Goal: Find specific page/section: Find specific page/section

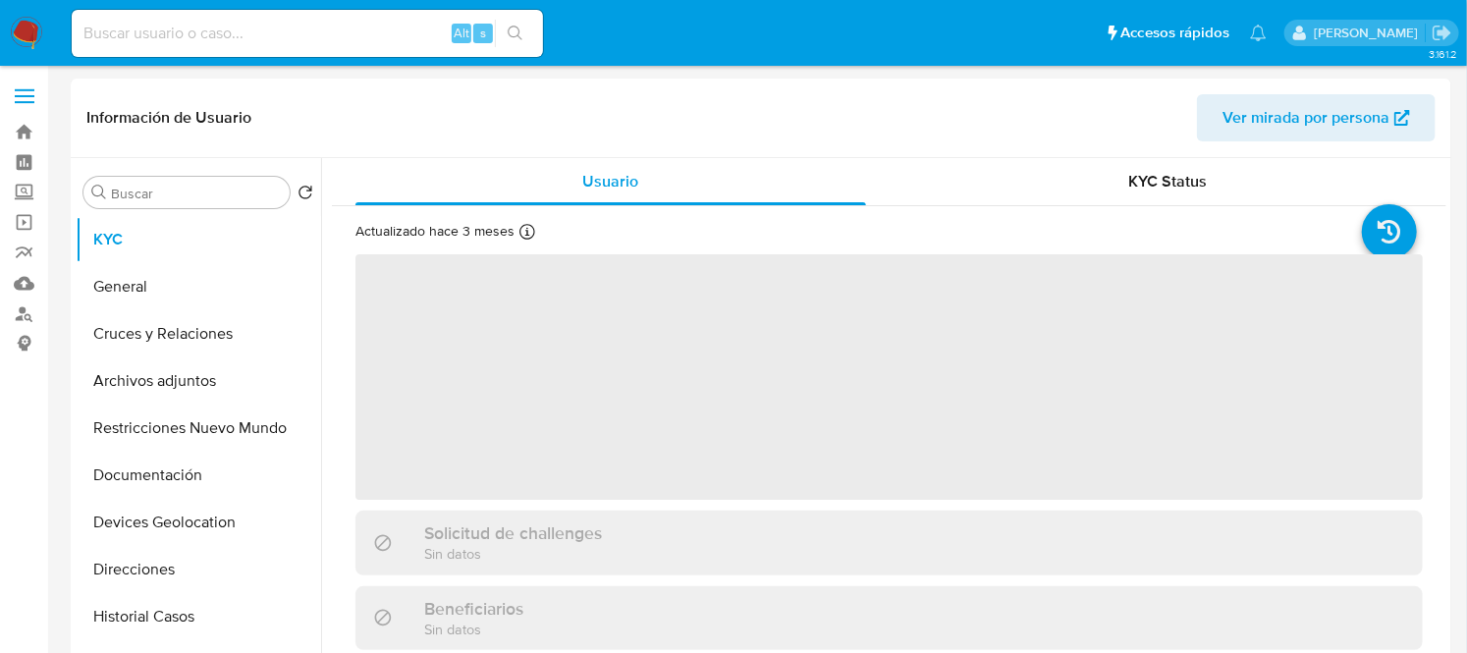
select select "10"
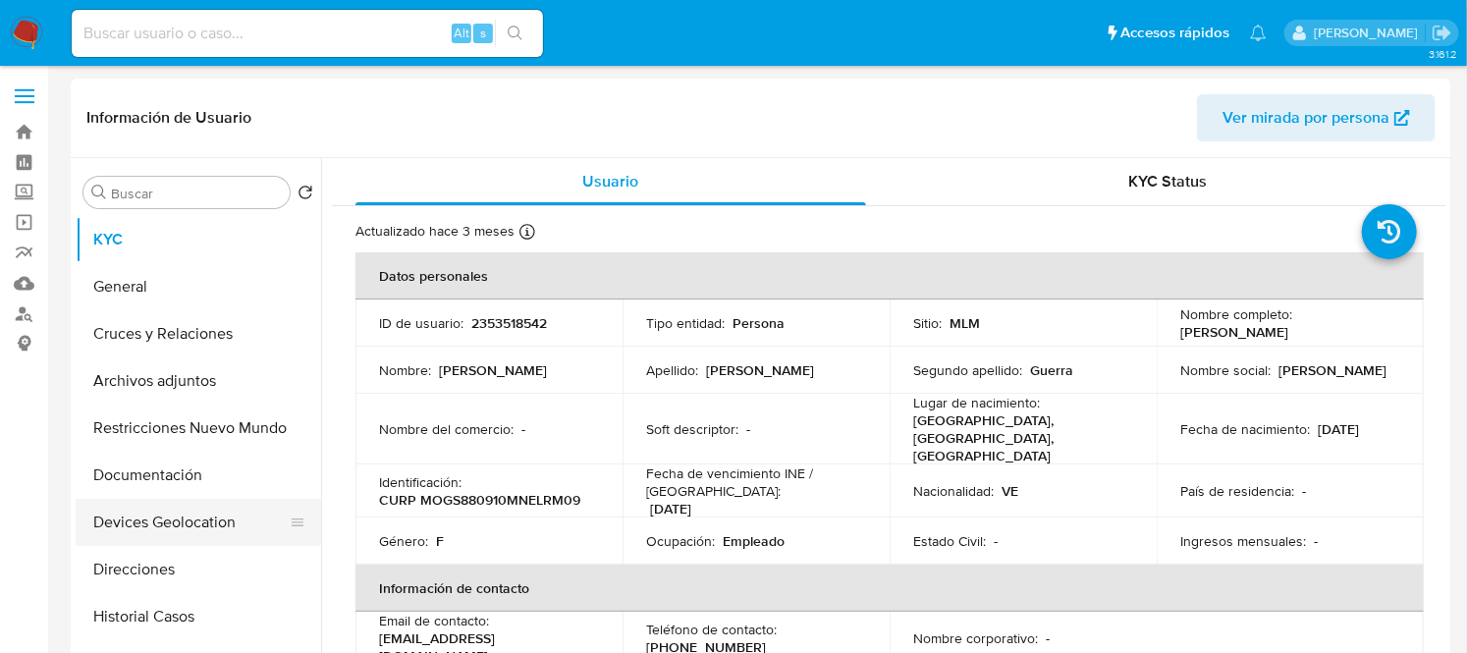
click at [194, 520] on button "Devices Geolocation" at bounding box center [191, 522] width 230 height 47
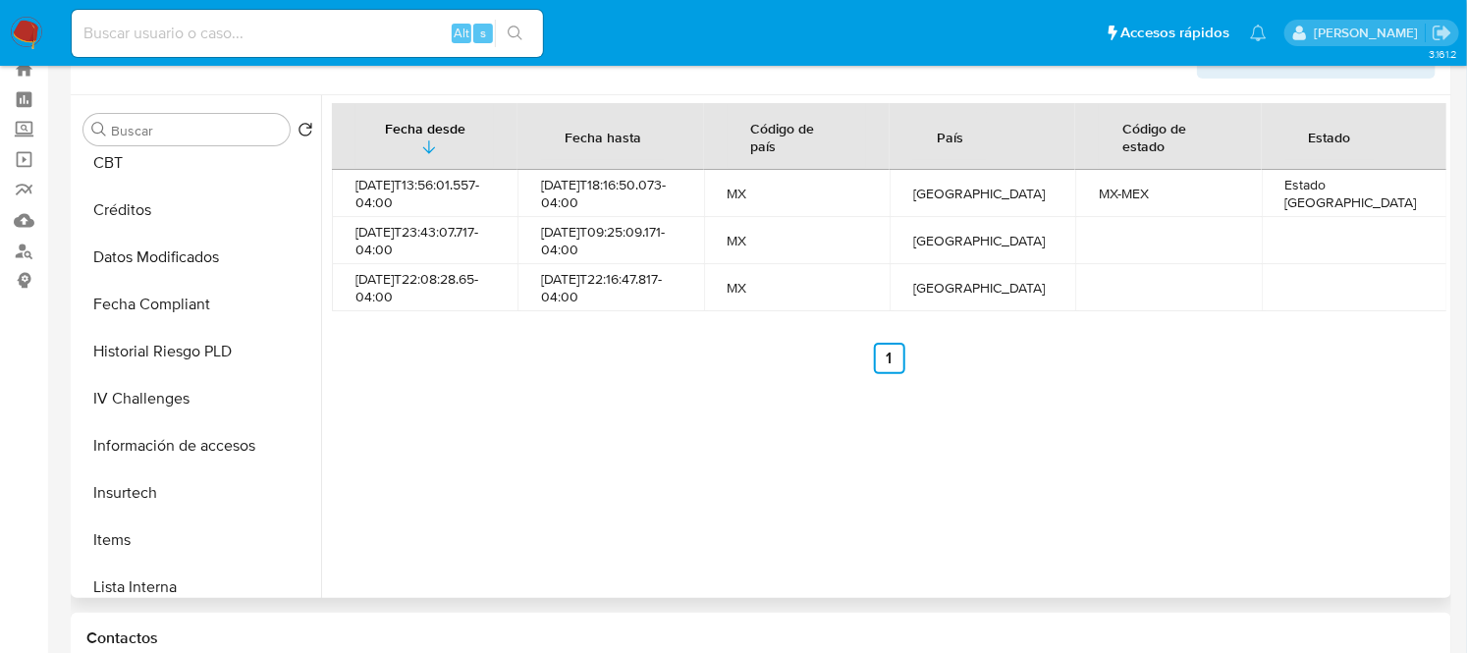
scroll to position [924, 0]
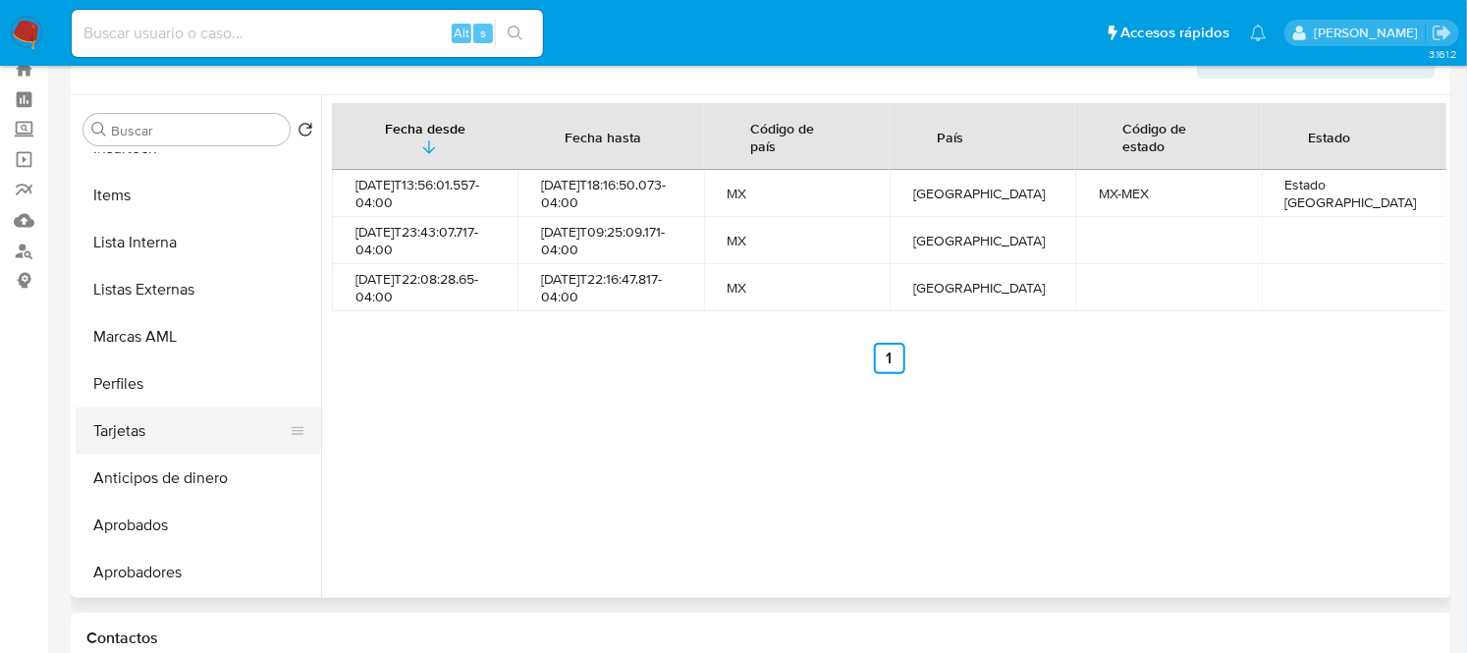
click at [184, 422] on button "Tarjetas" at bounding box center [191, 430] width 230 height 47
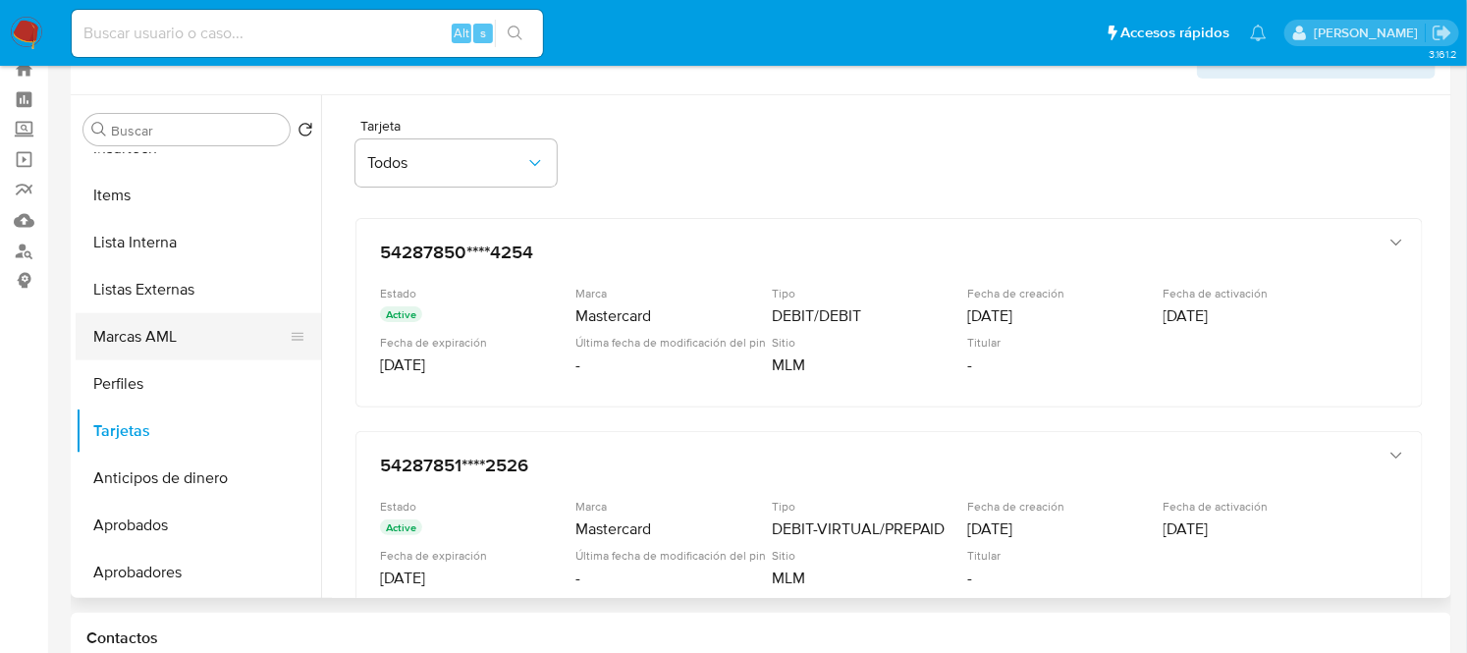
click at [163, 348] on button "Marcas AML" at bounding box center [191, 336] width 230 height 47
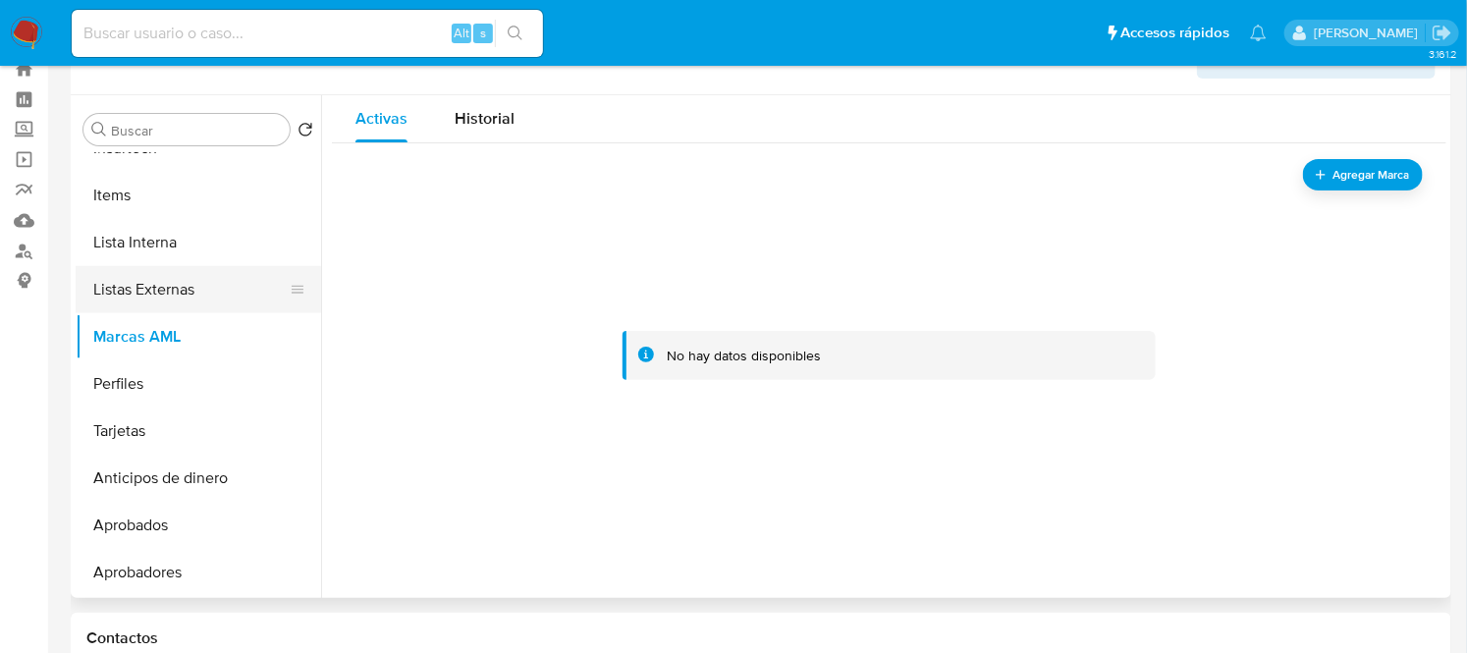
click at [150, 266] on button "Listas Externas" at bounding box center [191, 289] width 230 height 47
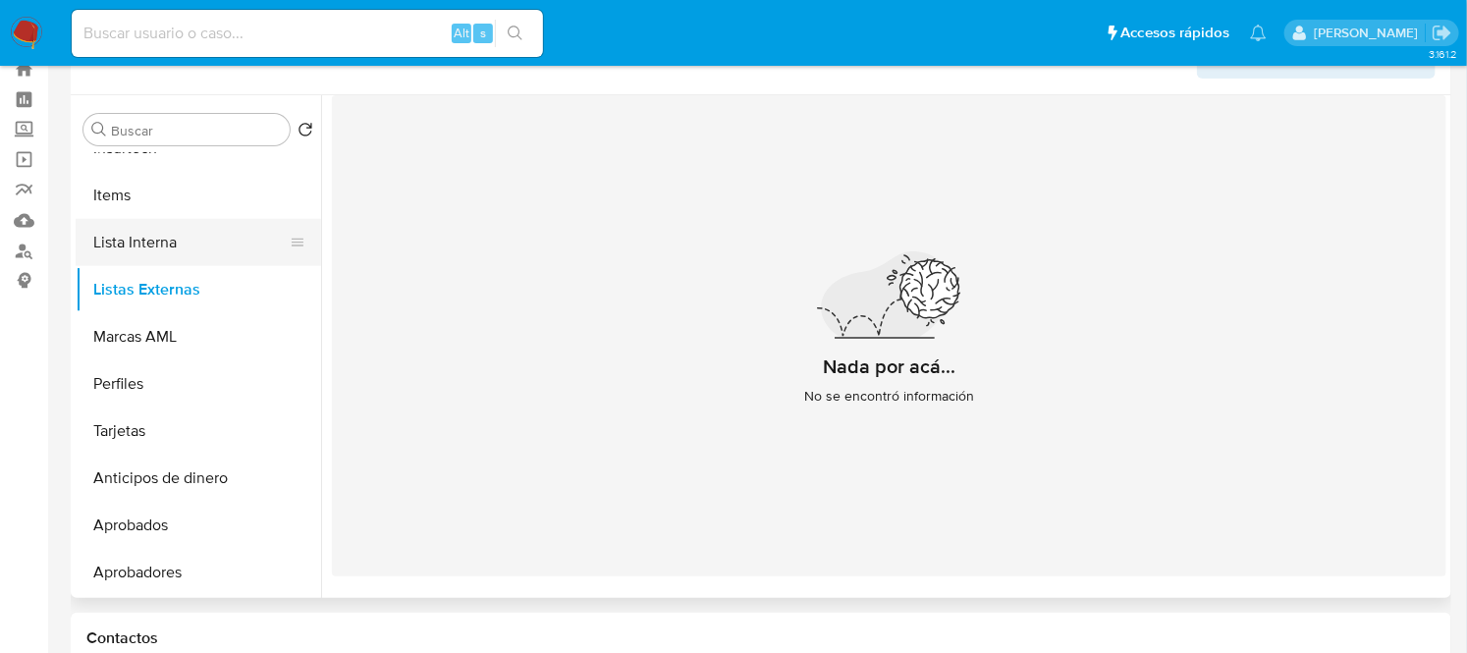
click at [163, 241] on button "Lista Interna" at bounding box center [191, 242] width 230 height 47
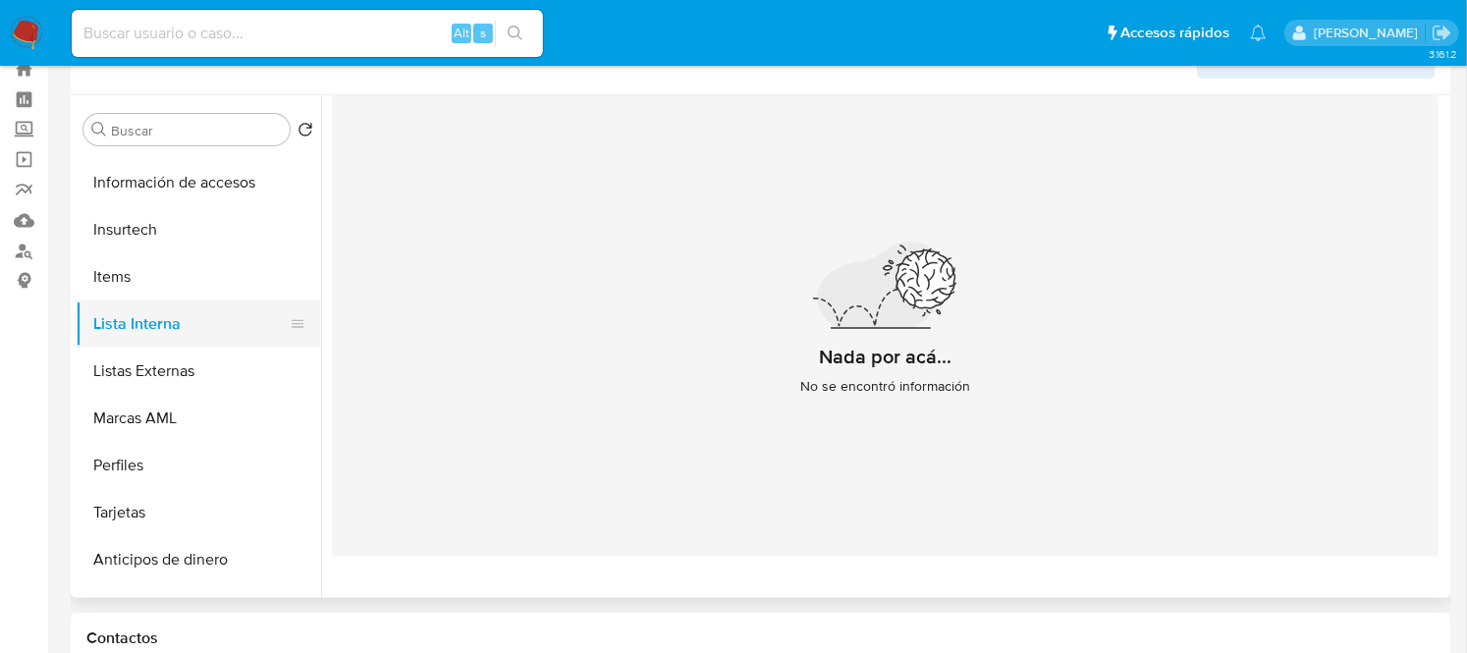
scroll to position [841, 0]
click at [148, 257] on button "Items" at bounding box center [191, 277] width 230 height 47
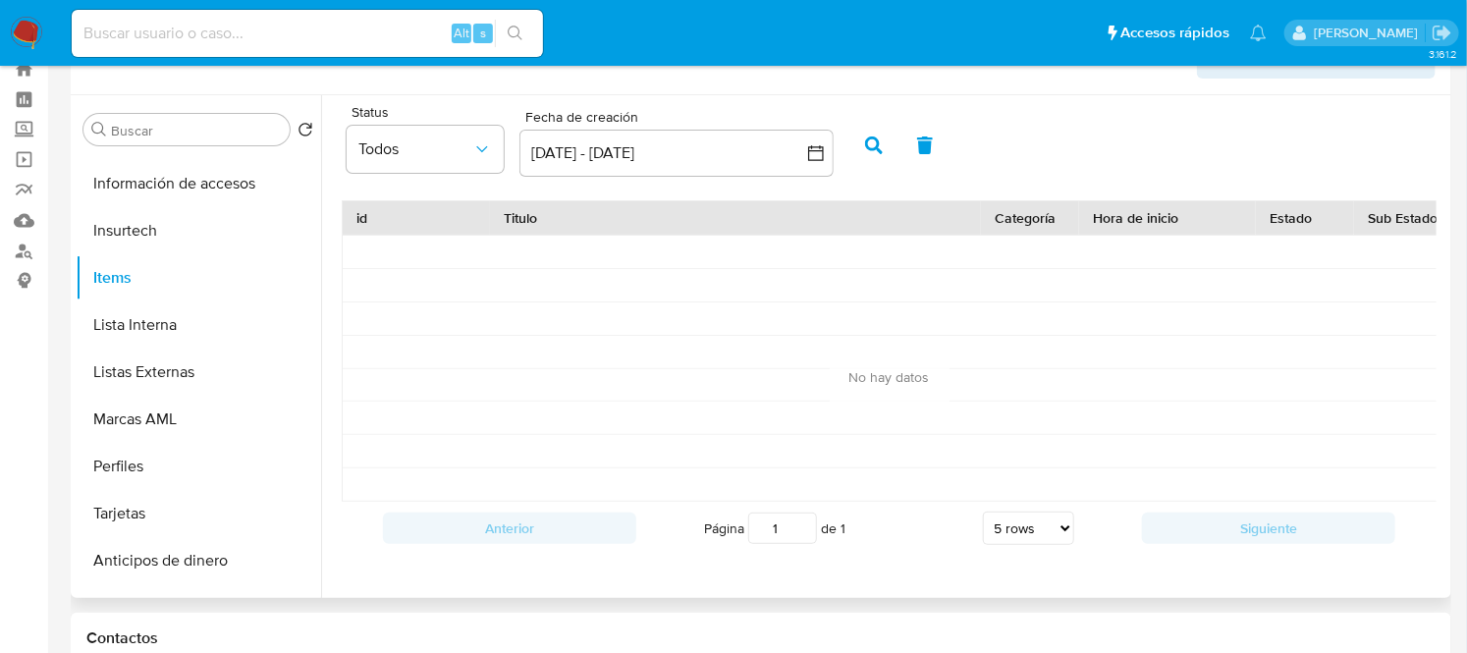
scroll to position [0, 0]
click at [151, 221] on button "Insurtech" at bounding box center [191, 230] width 230 height 47
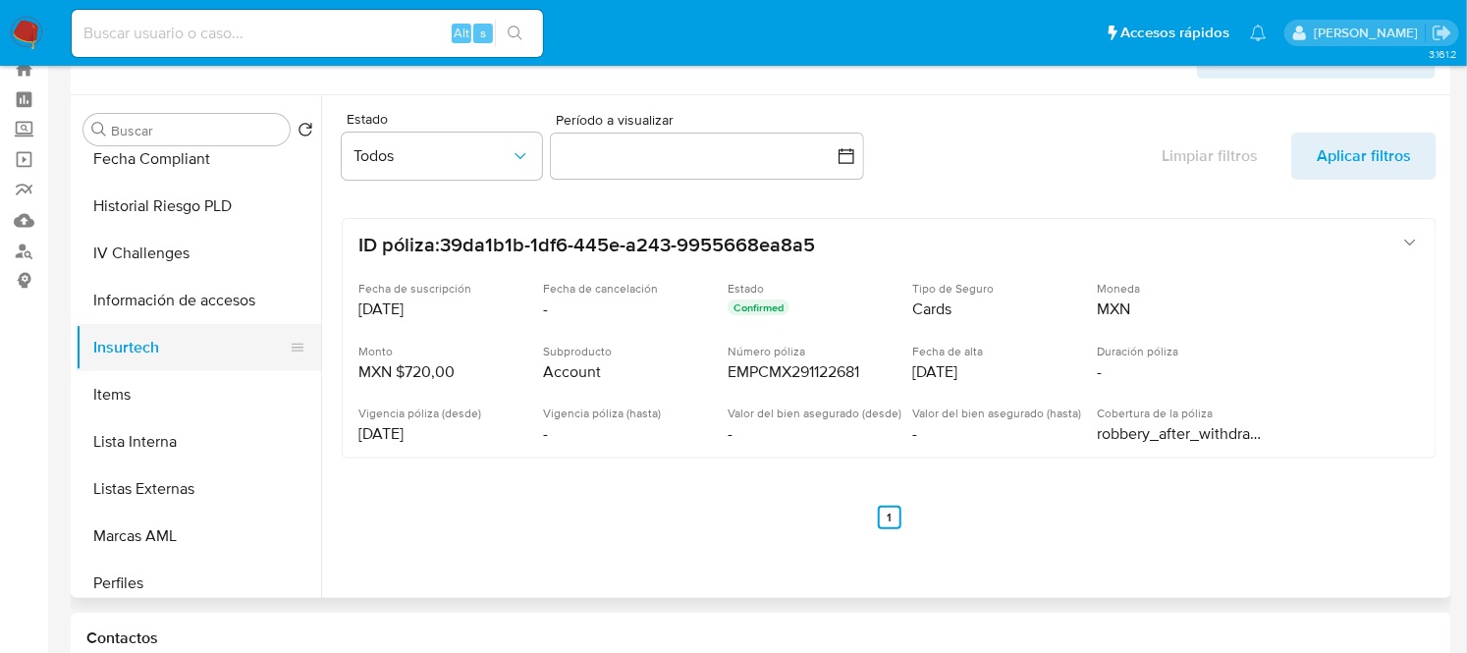
scroll to position [723, 0]
click at [150, 320] on button "Información de accesos" at bounding box center [191, 301] width 230 height 47
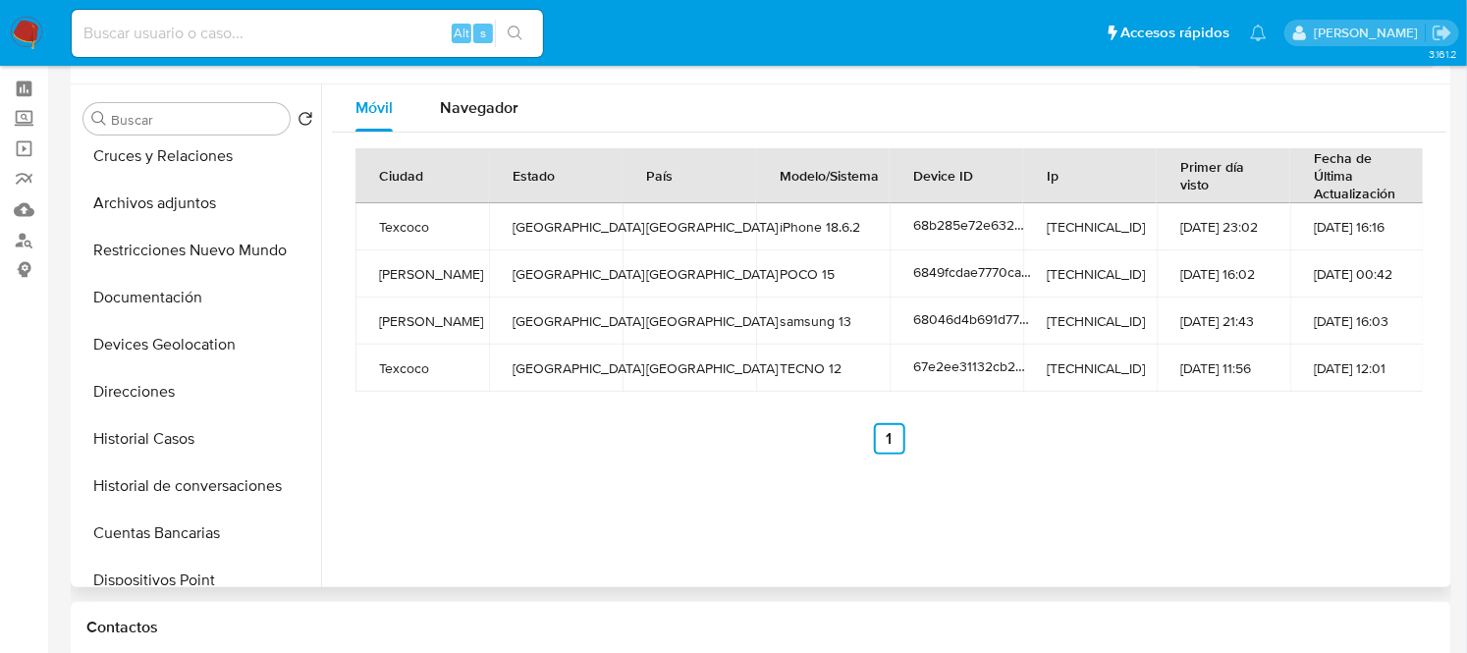
scroll to position [0, 0]
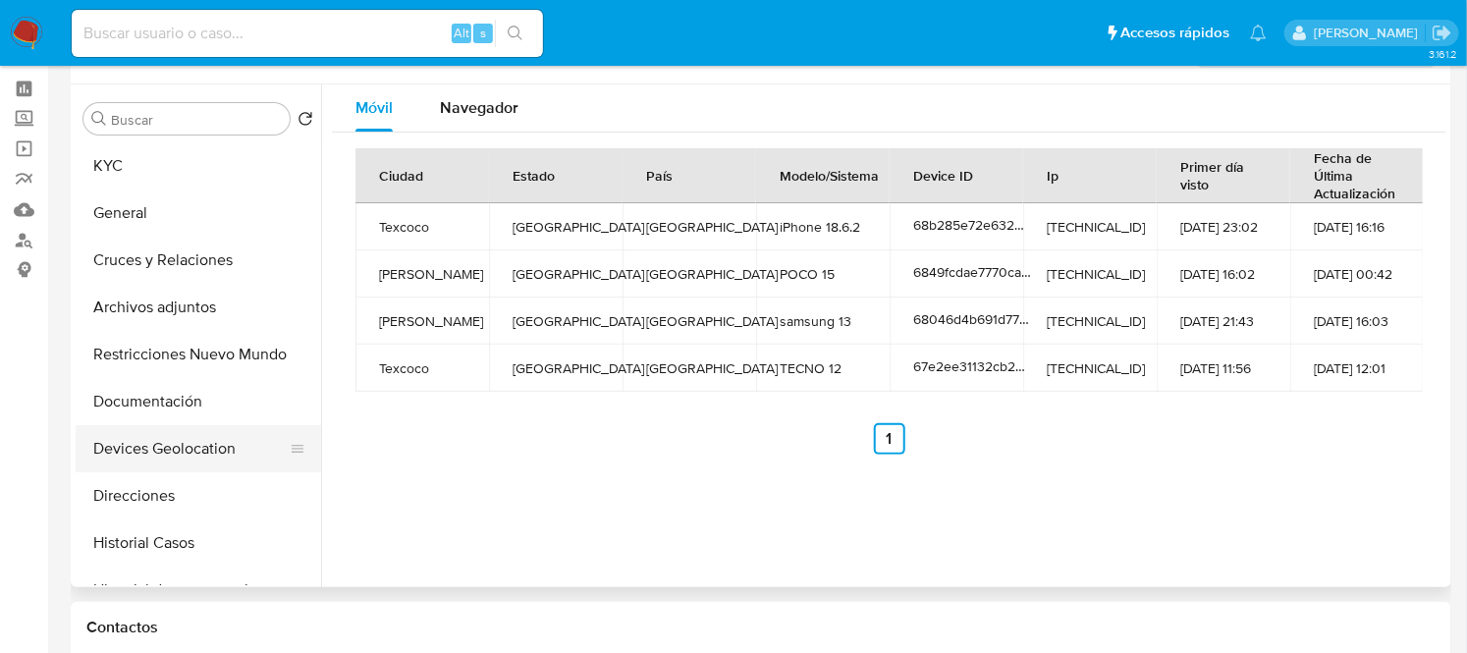
click at [208, 436] on button "Devices Geolocation" at bounding box center [191, 448] width 230 height 47
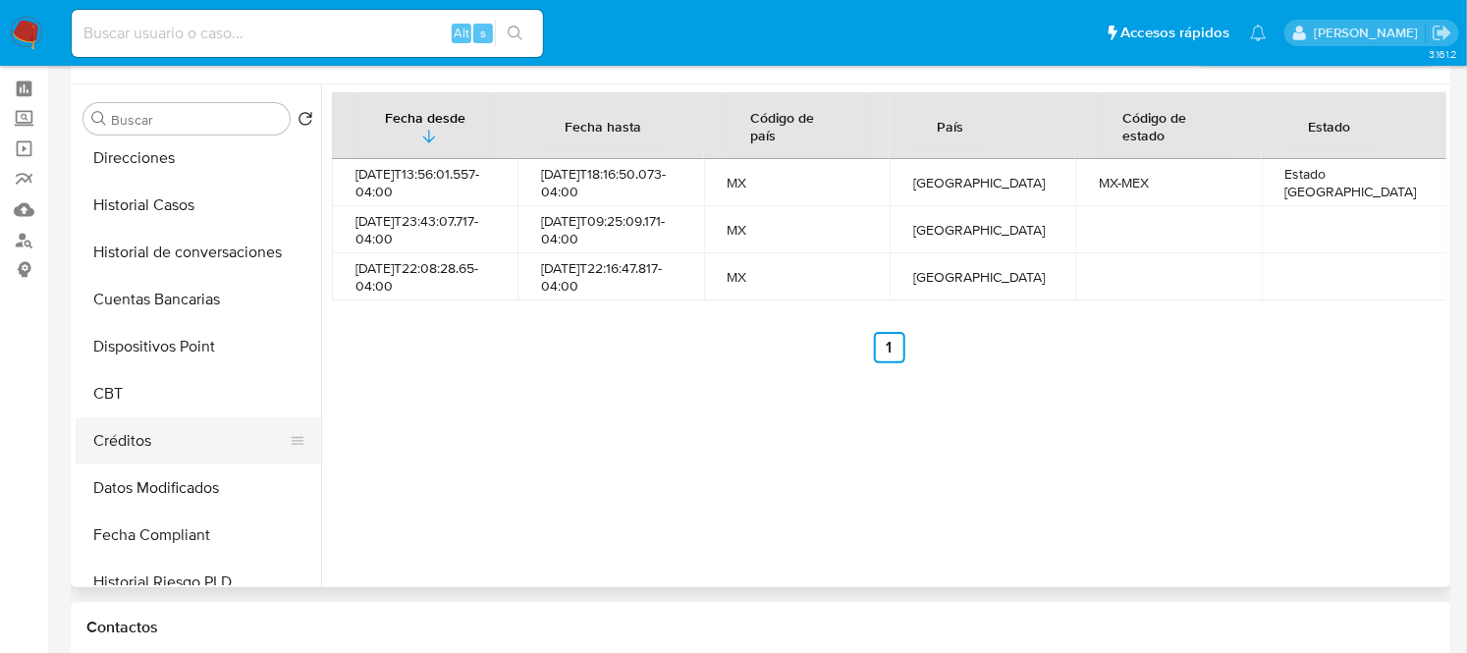
scroll to position [337, 0]
click at [188, 443] on button "Créditos" at bounding box center [191, 441] width 230 height 47
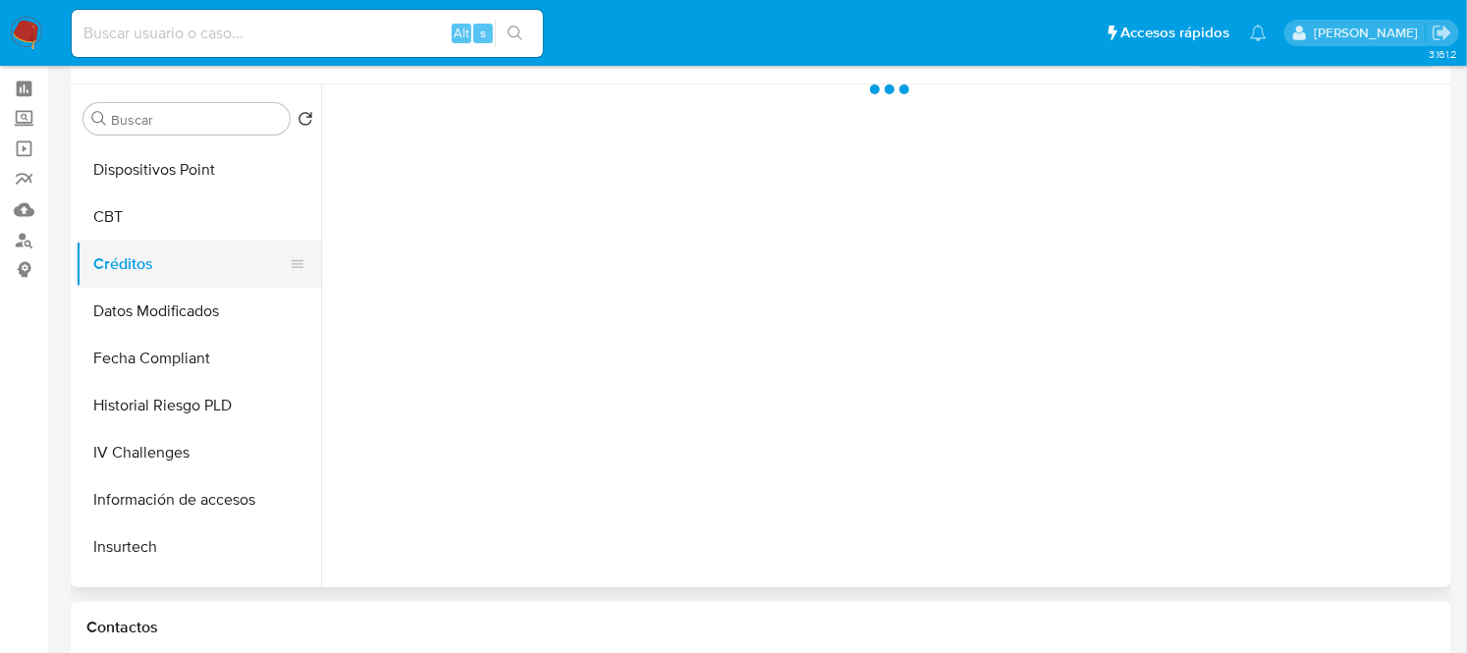
scroll to position [515, 0]
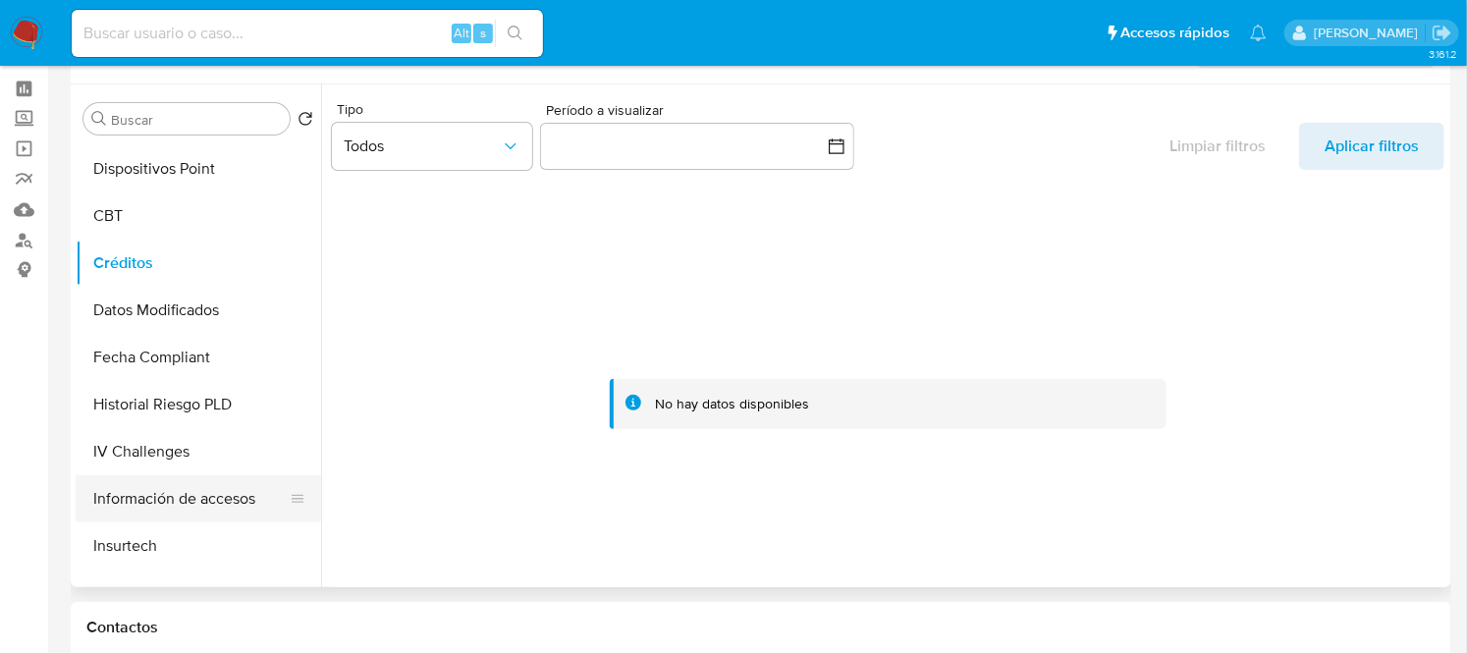
click at [184, 499] on button "Información de accesos" at bounding box center [191, 498] width 230 height 47
